Goal: Navigation & Orientation: Understand site structure

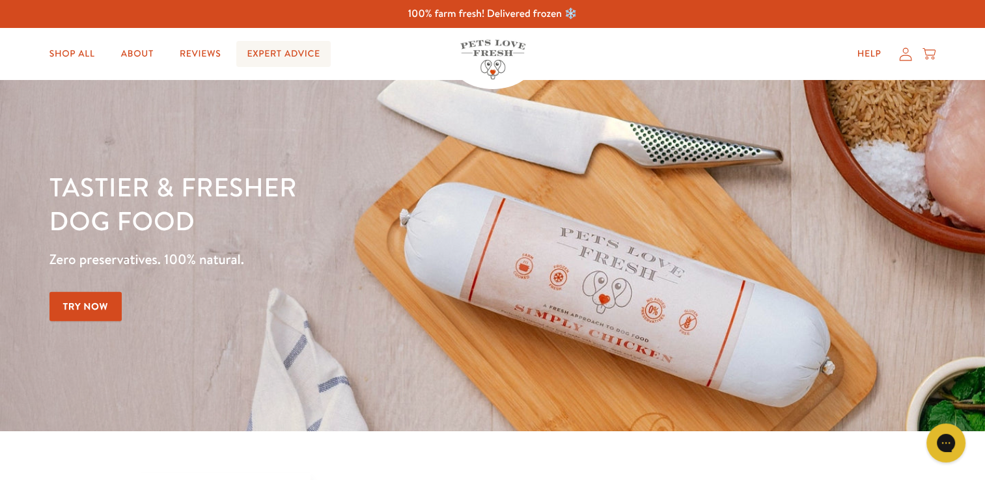
click at [298, 44] on link "Expert Advice" at bounding box center [283, 54] width 94 height 26
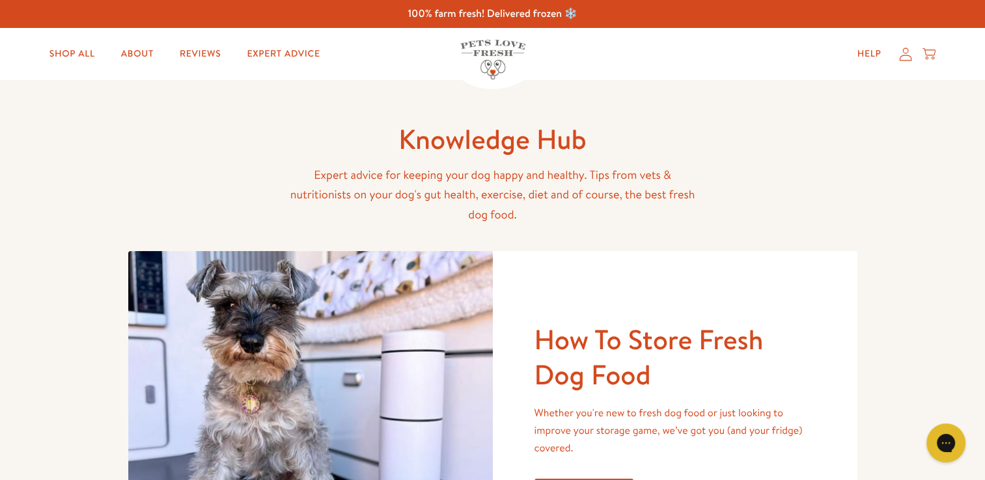
click at [185, 68] on div "Shop All About Reviews Expert Advice My account Shop All About Reviews Expert A…" at bounding box center [492, 54] width 887 height 52
click at [190, 57] on link "Reviews" at bounding box center [200, 54] width 62 height 26
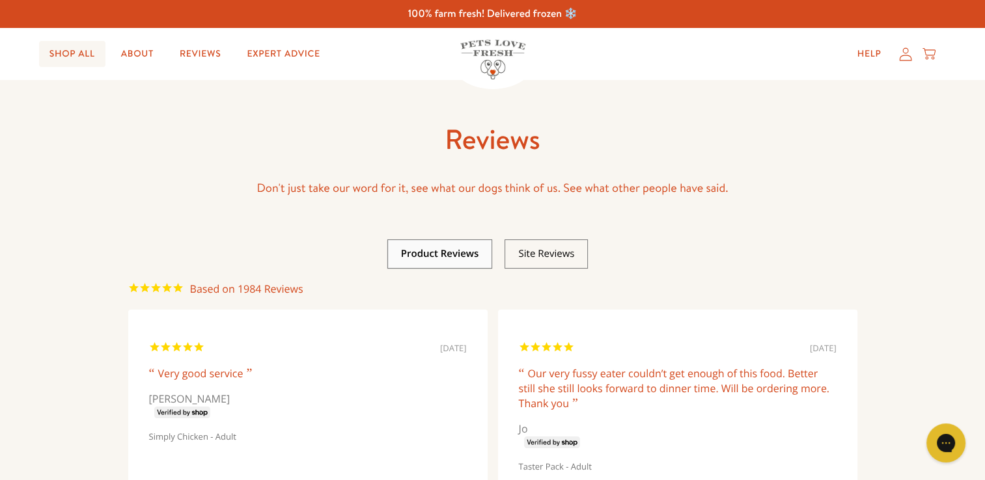
click at [94, 49] on link "Shop All" at bounding box center [72, 54] width 66 height 26
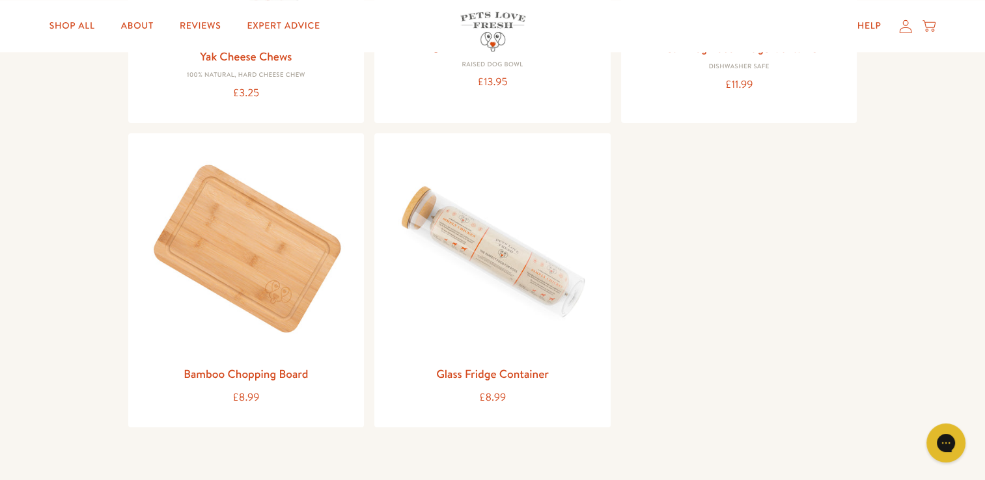
scroll to position [1510, 0]
click at [139, 22] on link "About" at bounding box center [137, 26] width 53 height 26
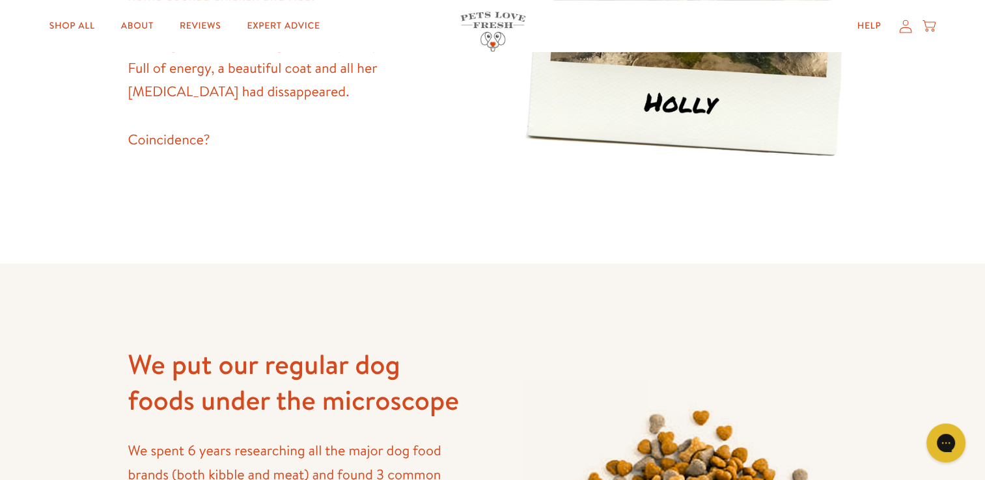
scroll to position [807, 0]
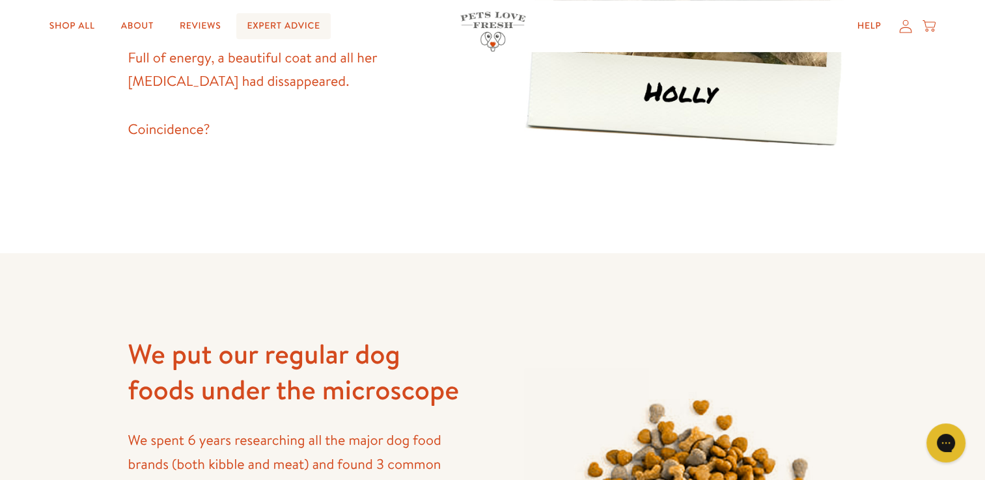
click at [281, 33] on link "Expert Advice" at bounding box center [283, 26] width 94 height 26
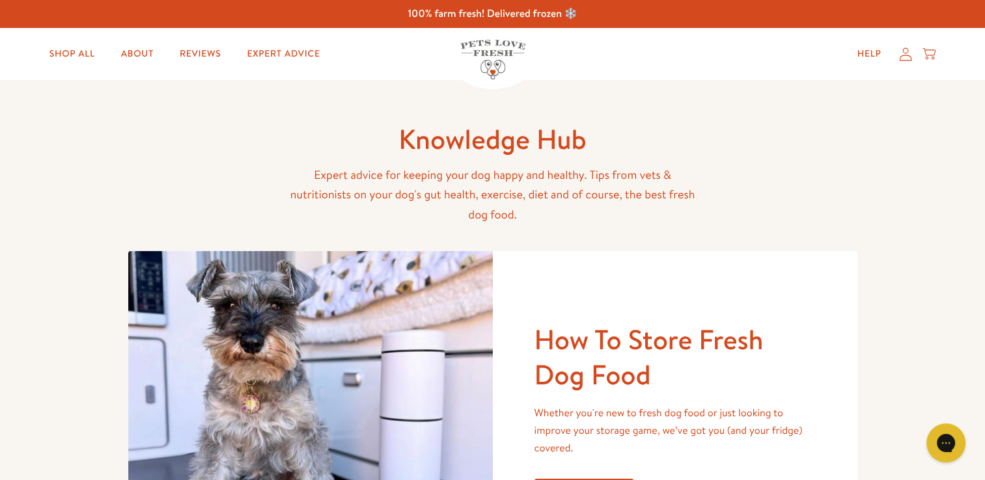
click at [482, 48] on img at bounding box center [492, 60] width 65 height 40
